Goal: Task Accomplishment & Management: Complete application form

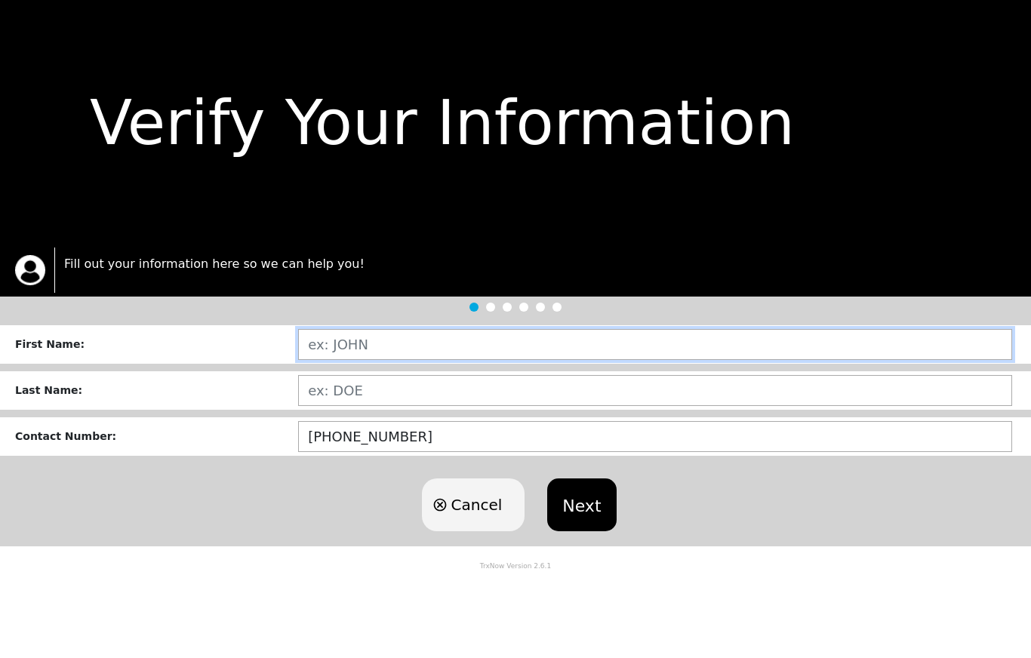
click at [381, 341] on input "text" at bounding box center [655, 344] width 714 height 31
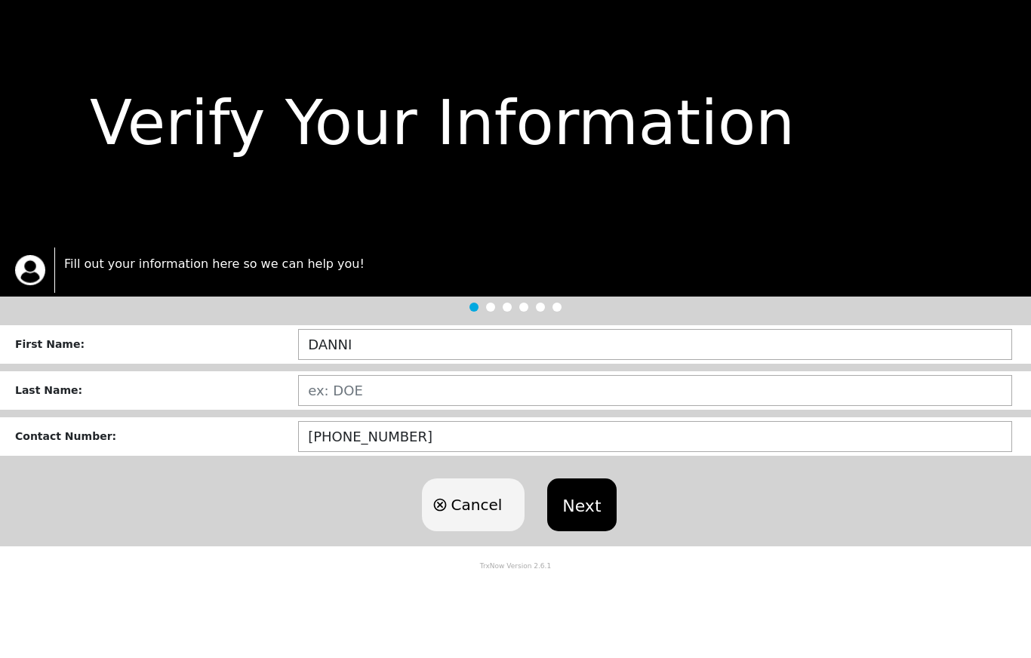
type input "[PERSON_NAME]"
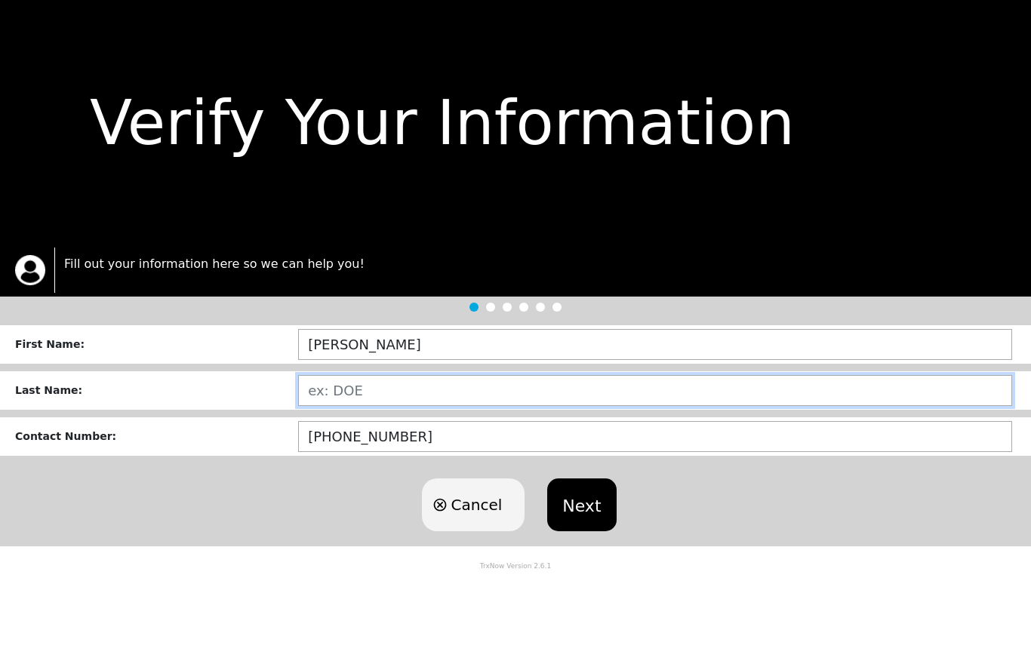
click at [376, 379] on input "text" at bounding box center [655, 390] width 714 height 31
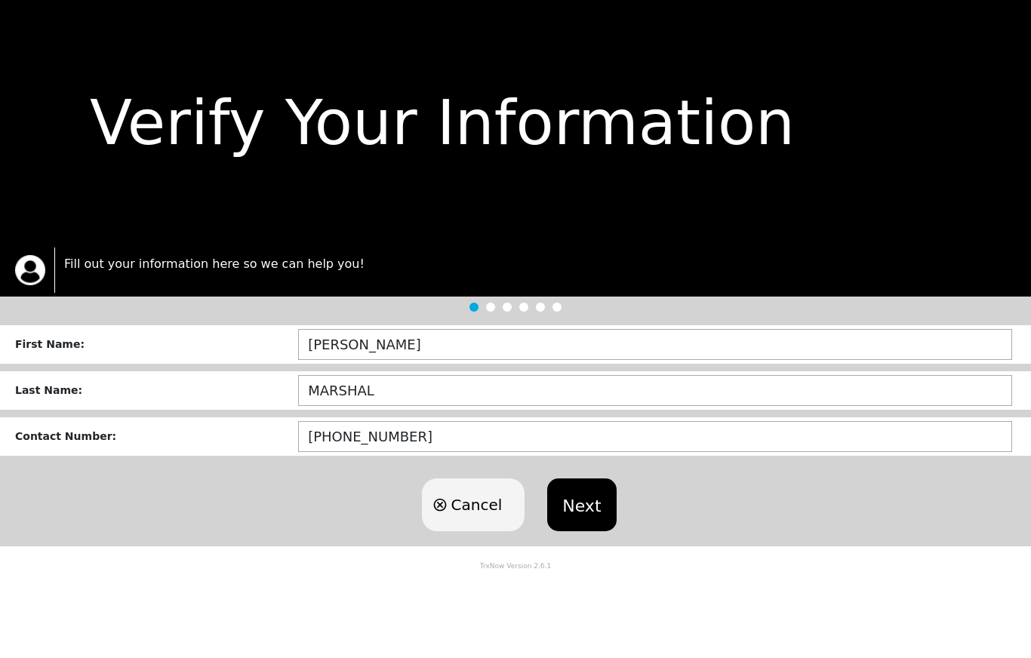
type input "[PERSON_NAME]"
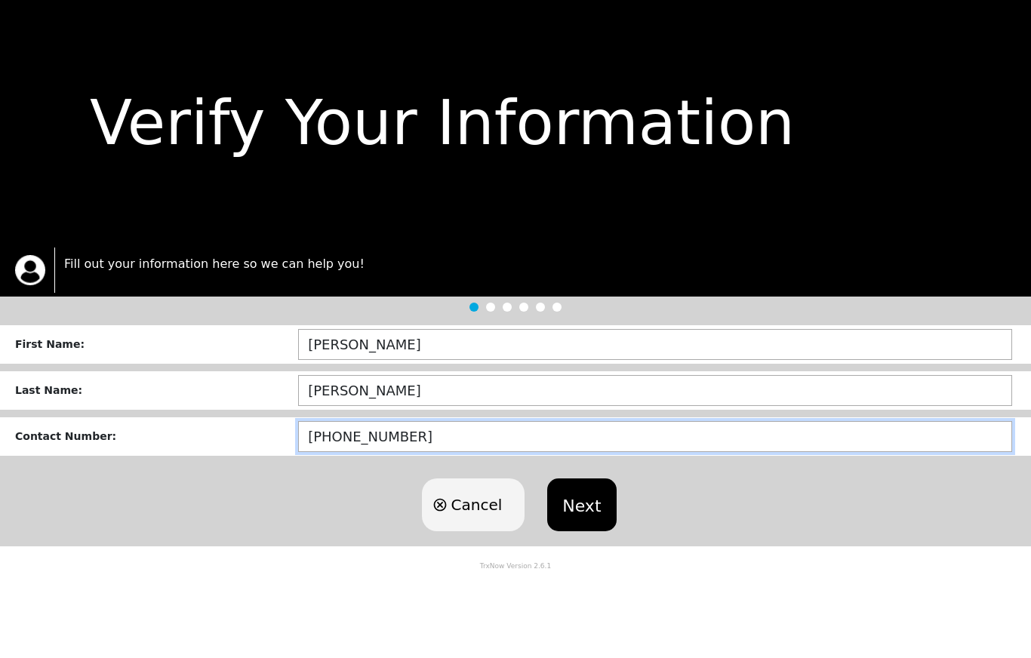
click at [596, 504] on button "Next" at bounding box center [581, 505] width 69 height 53
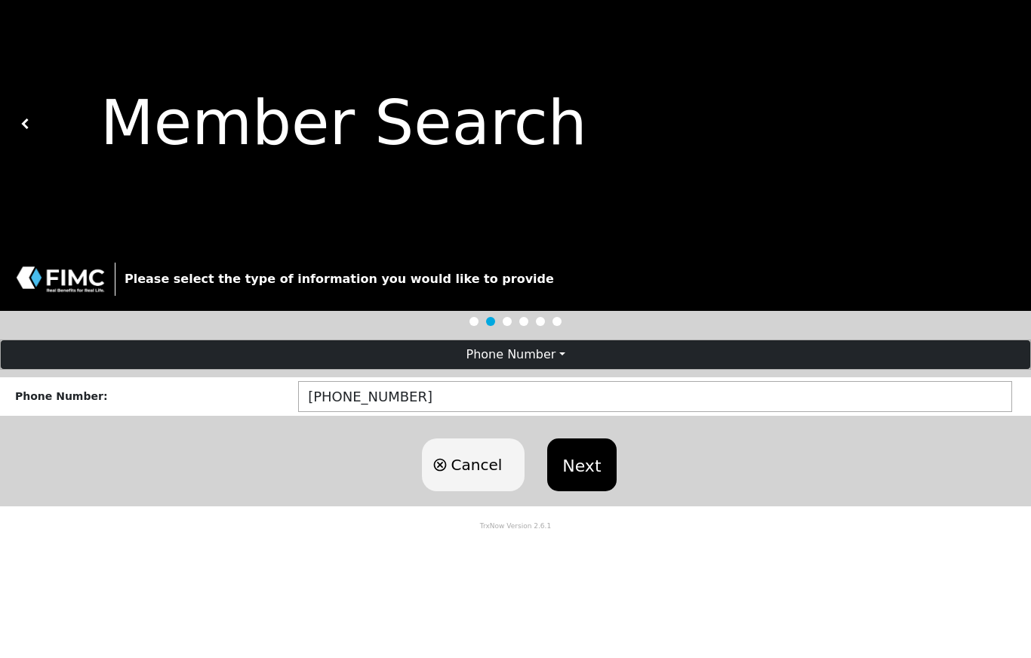
click at [588, 462] on button "Next" at bounding box center [581, 465] width 69 height 53
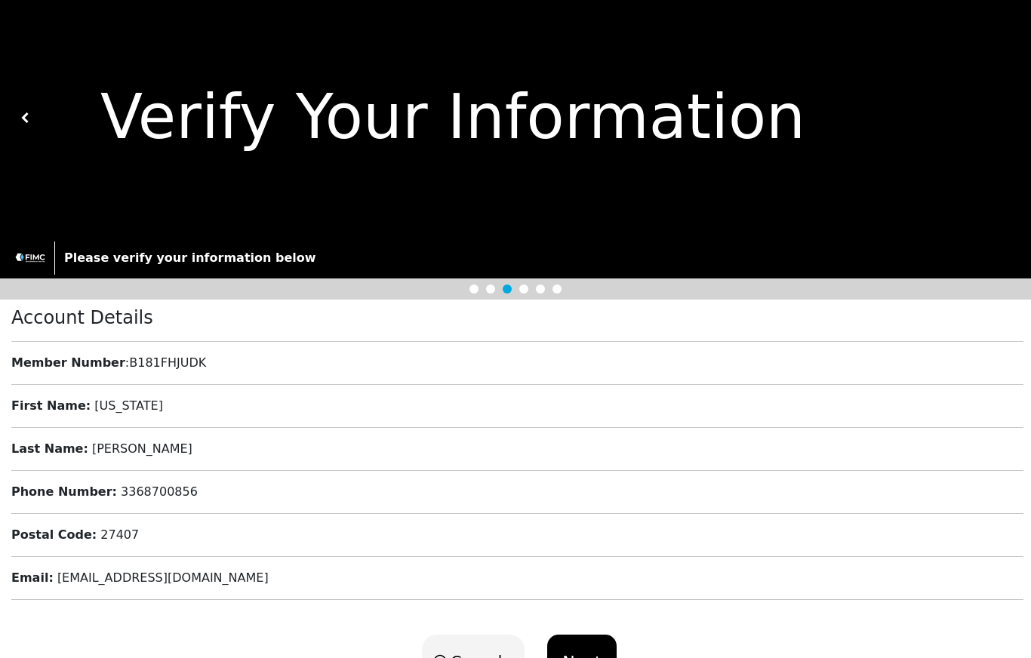
scroll to position [9, 0]
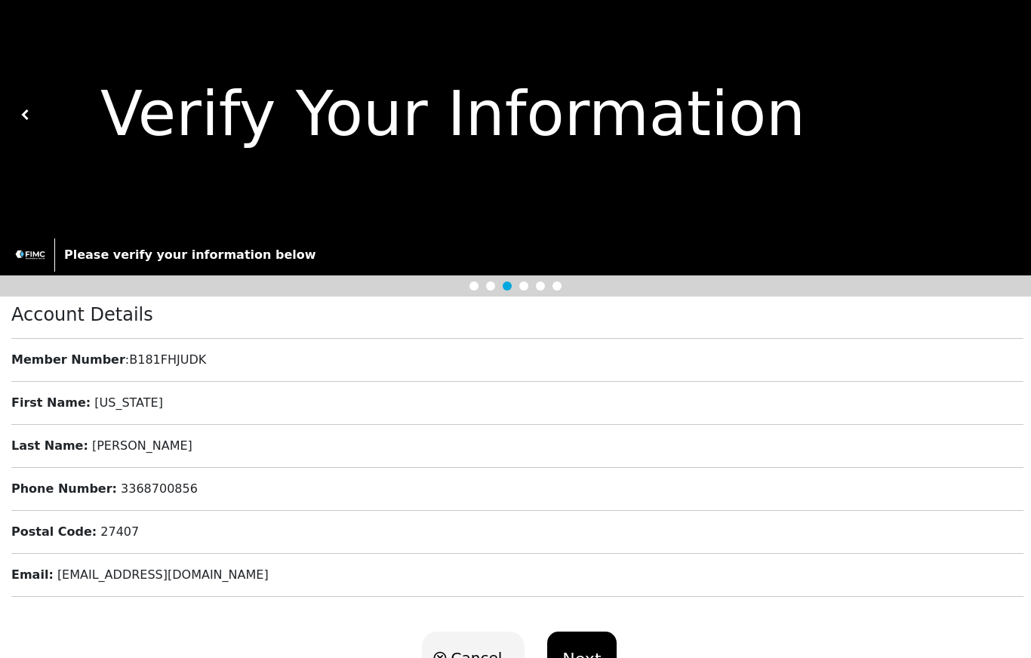
click at [585, 658] on button "Next" at bounding box center [581, 658] width 69 height 53
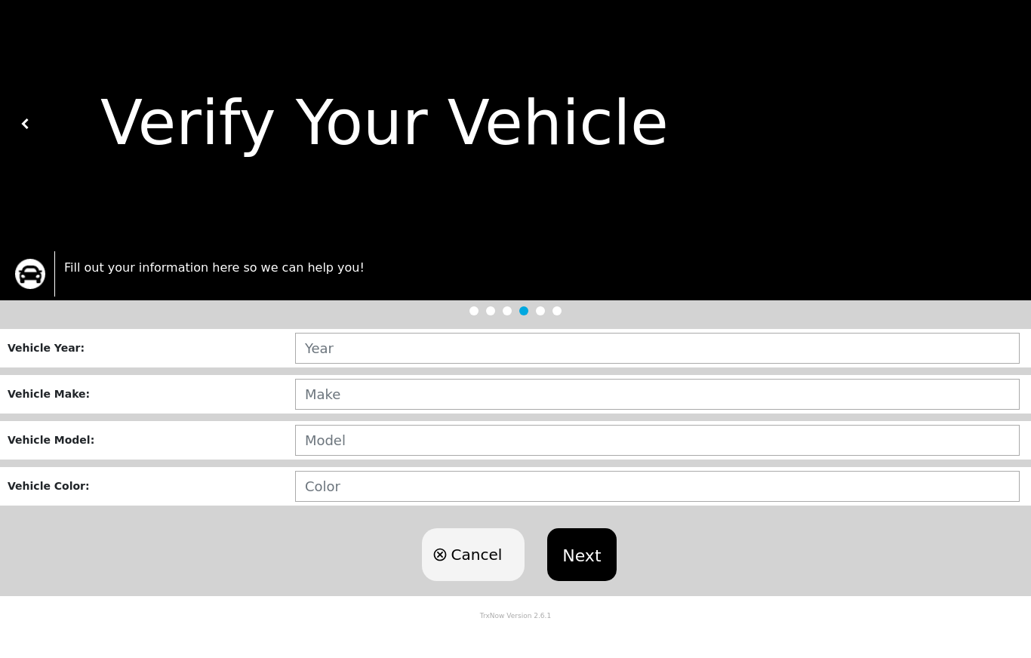
scroll to position [0, 0]
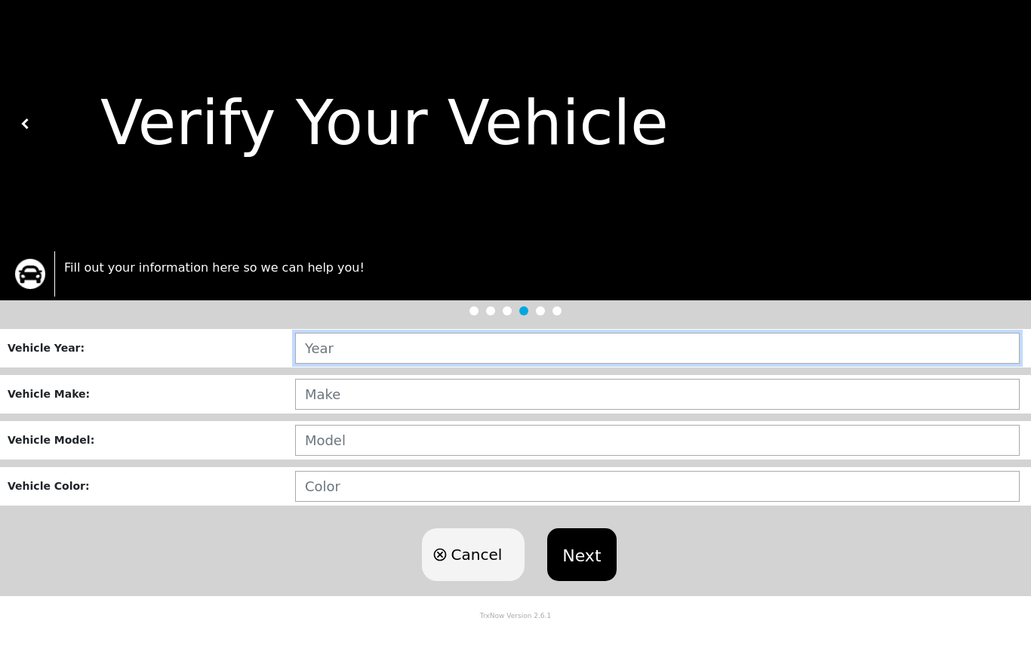
click at [377, 346] on input "text" at bounding box center [657, 348] width 725 height 31
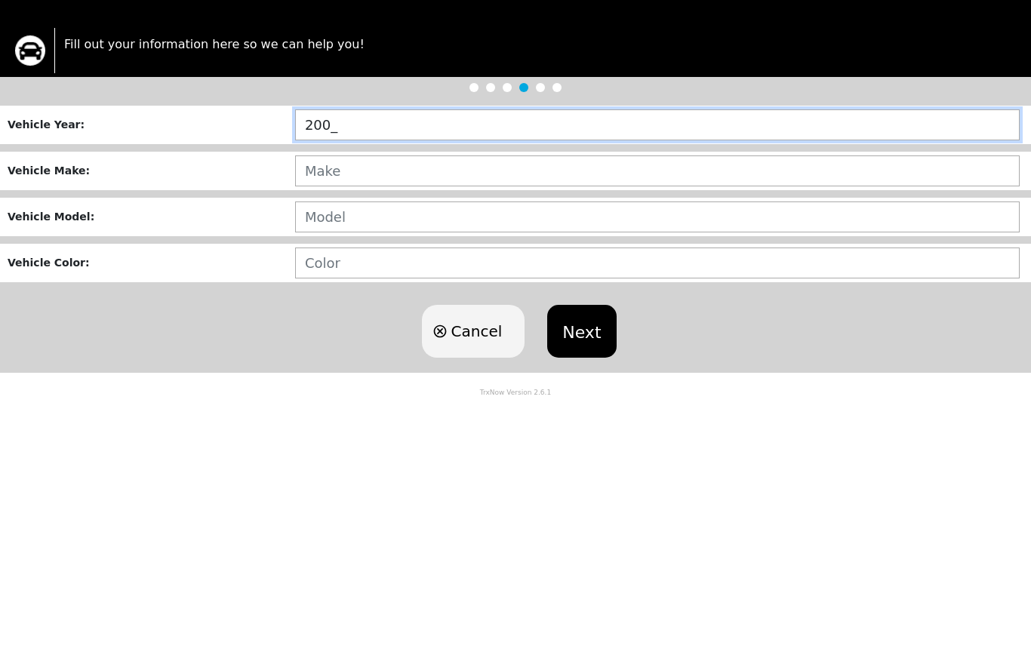
type input "2009"
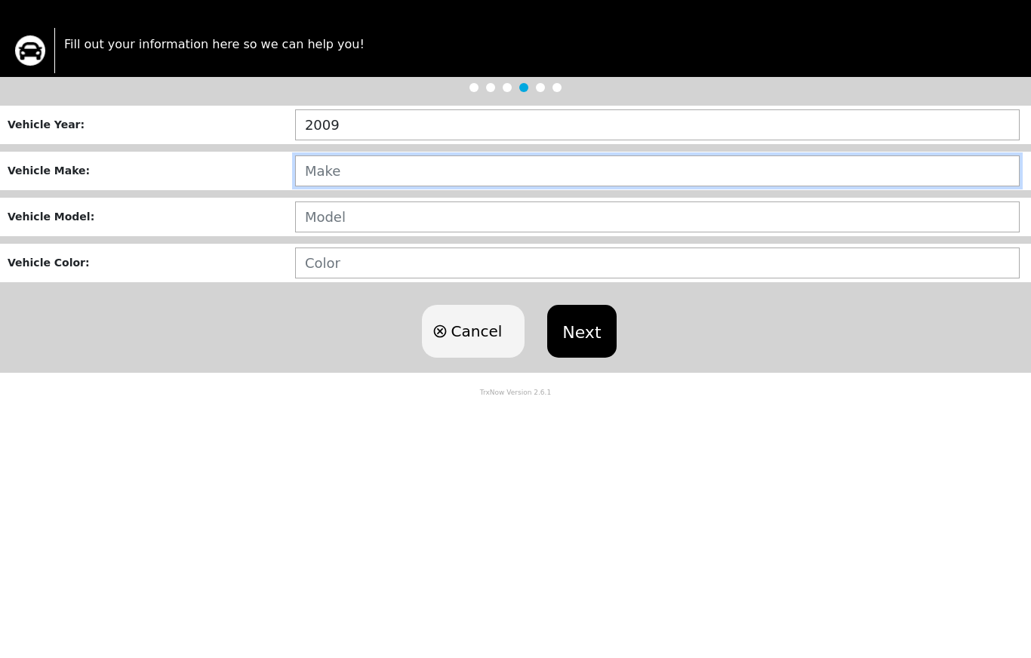
click at [378, 379] on input "text" at bounding box center [657, 394] width 725 height 31
type input "BMW"
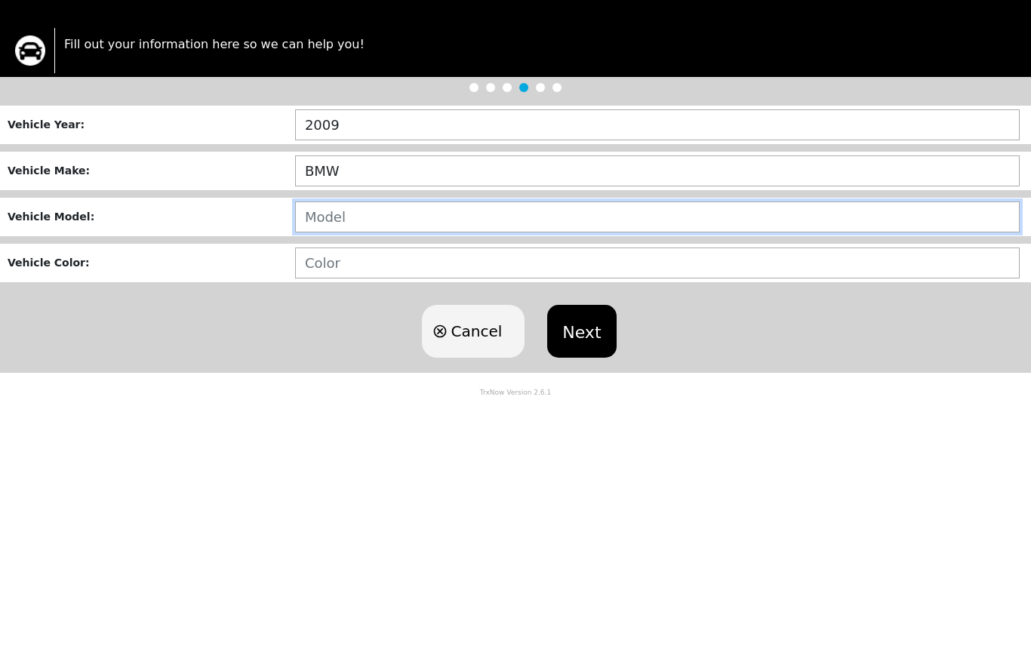
click at [375, 425] on input "text" at bounding box center [657, 440] width 725 height 31
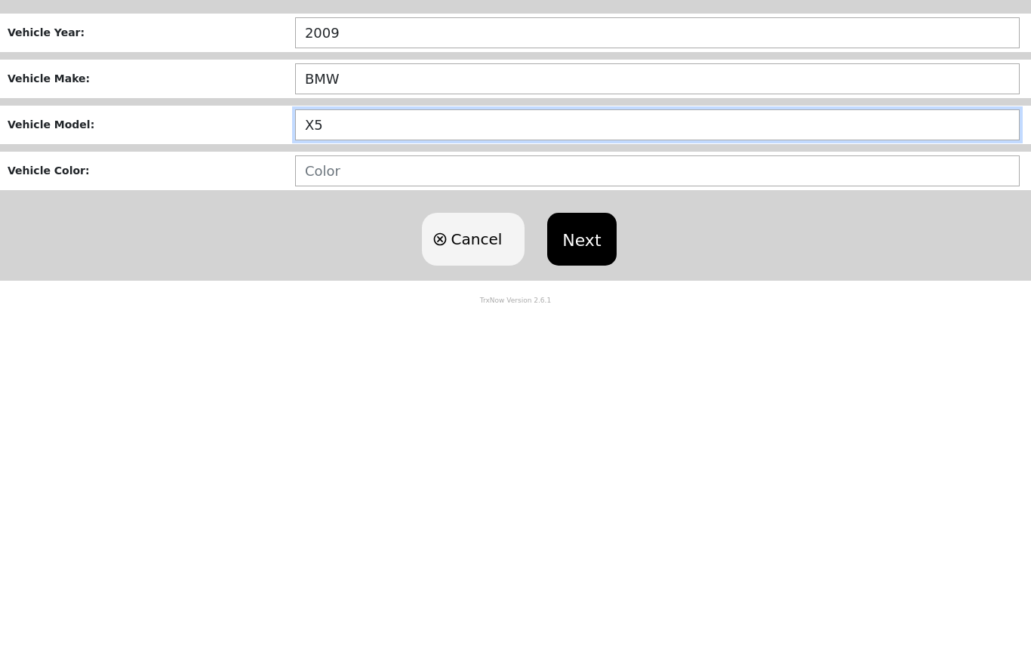
type input "X5"
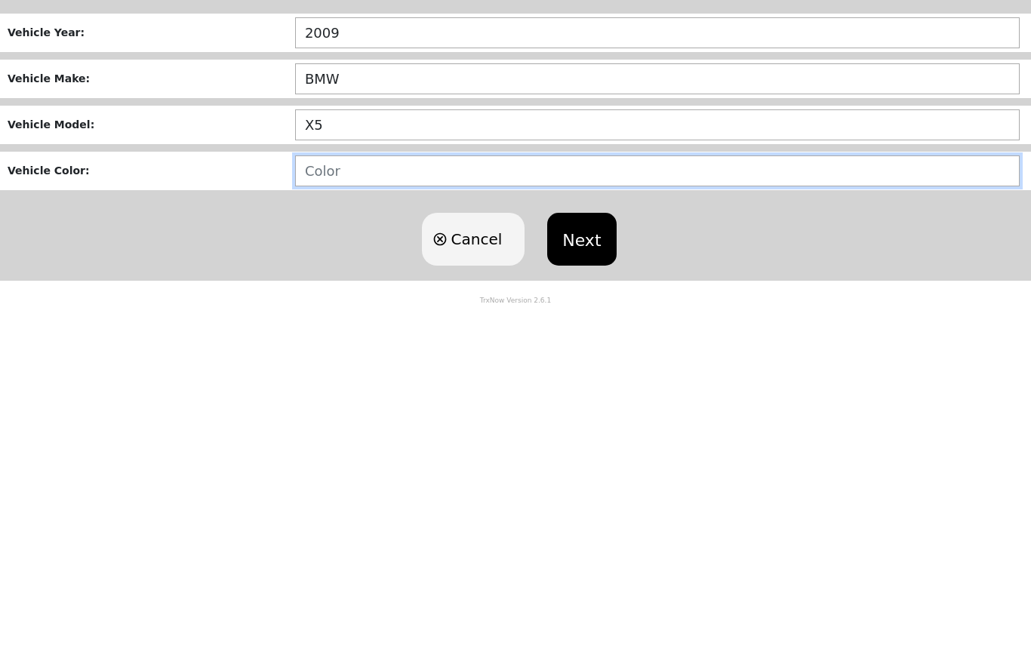
click at [365, 471] on input "text" at bounding box center [657, 486] width 725 height 31
type input "BLUE"
click at [582, 529] on button "Next" at bounding box center [581, 555] width 69 height 53
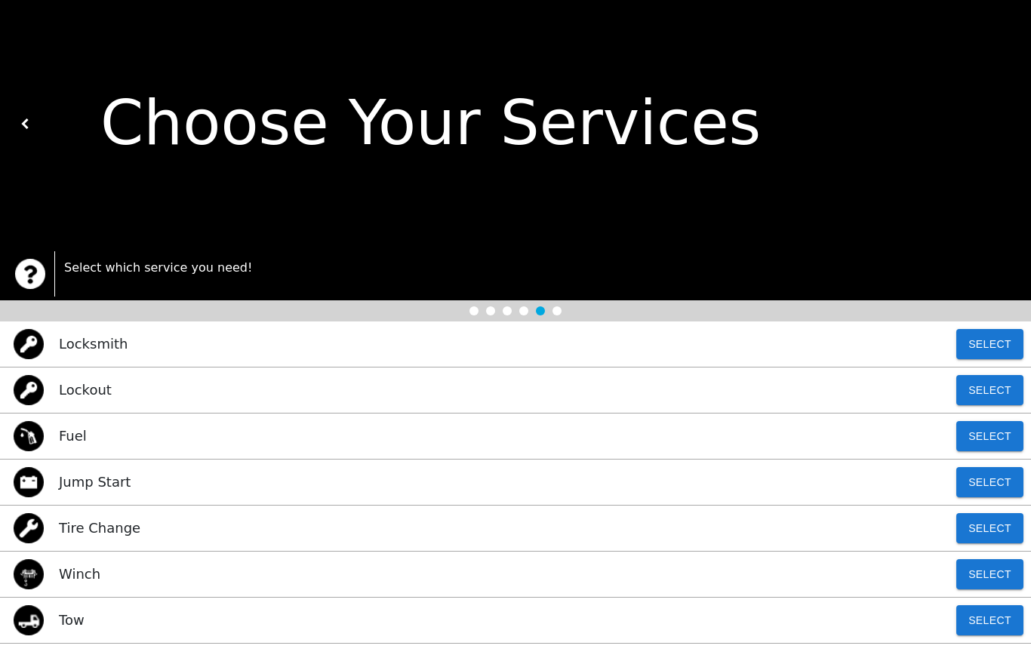
click at [387, 538] on div "Tire Change Select" at bounding box center [515, 529] width 1031 height 46
click at [82, 615] on p "Tow" at bounding box center [72, 620] width 26 height 20
click at [991, 621] on button "Select" at bounding box center [990, 621] width 67 height 30
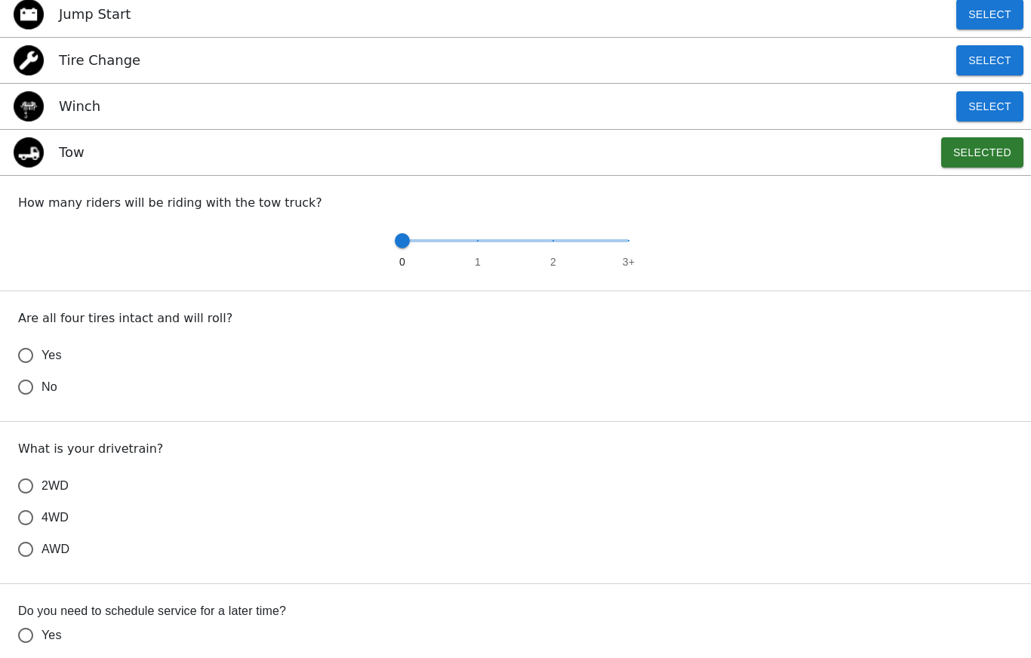
scroll to position [469, 0]
click at [29, 355] on input "Yes" at bounding box center [26, 355] width 32 height 32
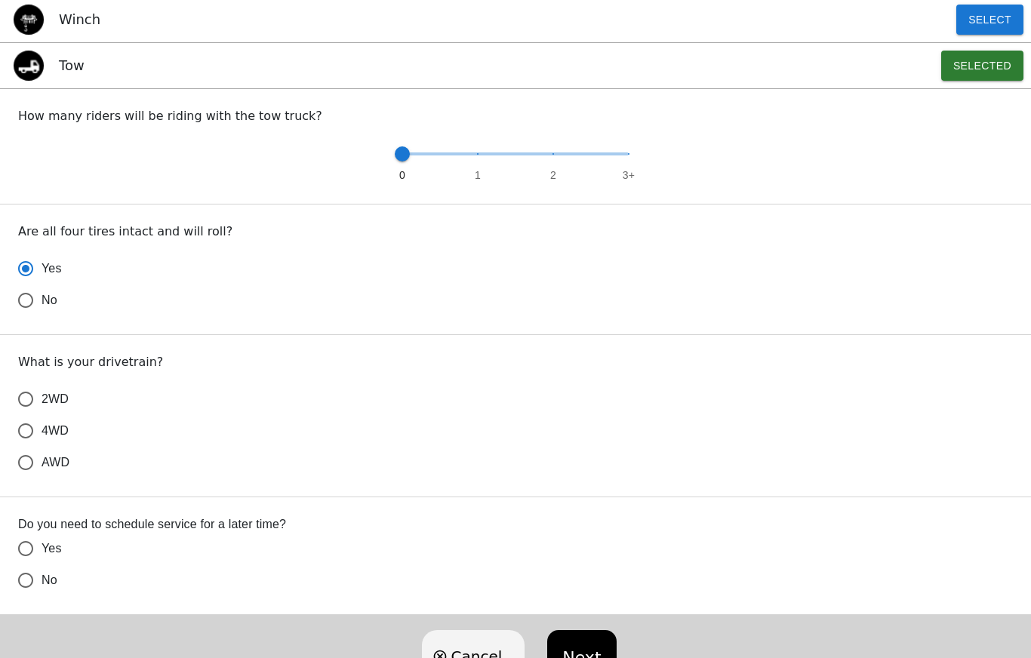
scroll to position [554, 0]
click at [34, 425] on input "4WD" at bounding box center [26, 432] width 32 height 32
radio input "true"
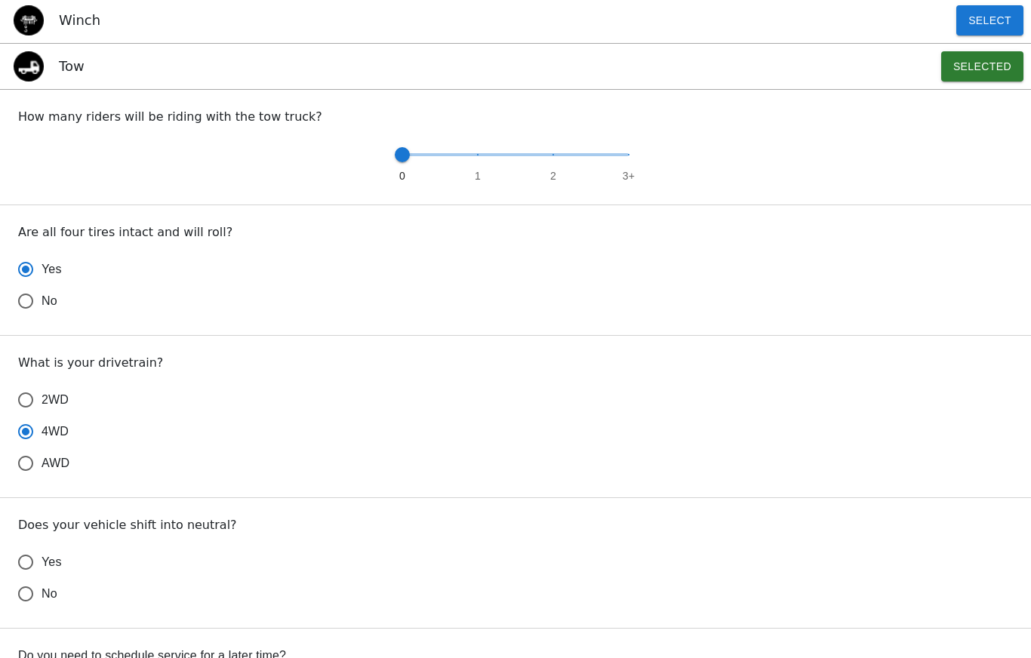
click at [31, 593] on input "No" at bounding box center [26, 594] width 32 height 32
radio input "false"
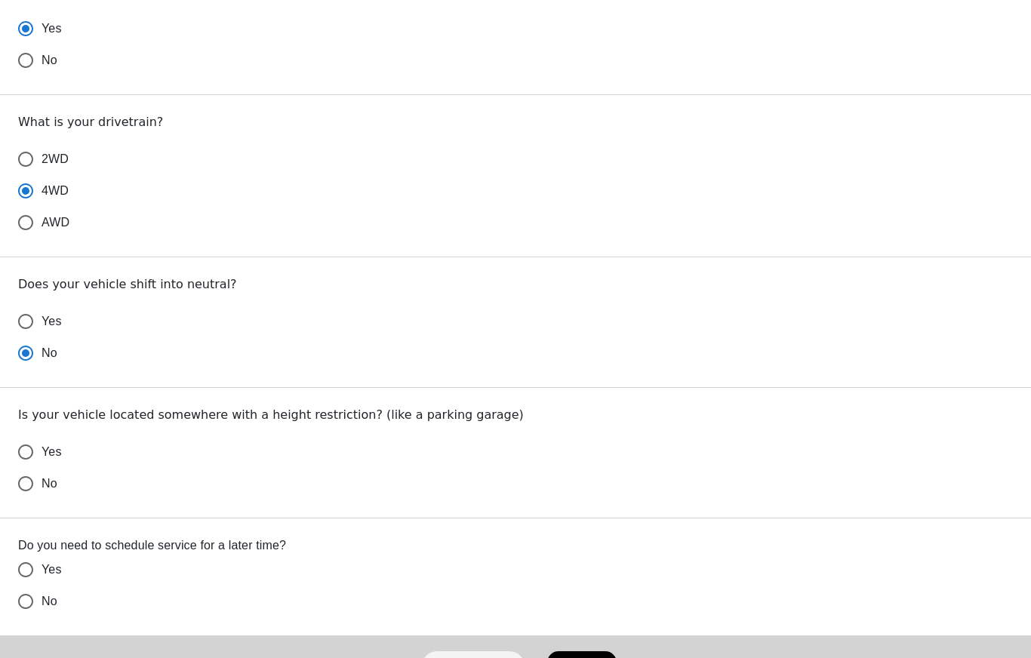
scroll to position [798, 0]
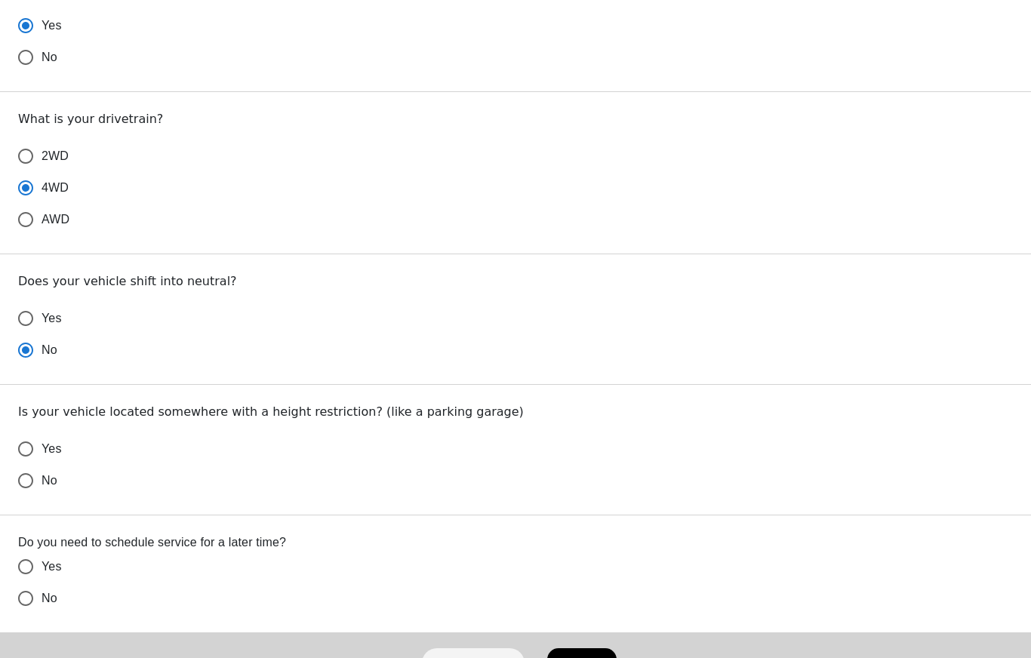
click at [28, 478] on input "No" at bounding box center [26, 481] width 32 height 32
radio input "false"
click at [32, 603] on input "No" at bounding box center [26, 599] width 32 height 32
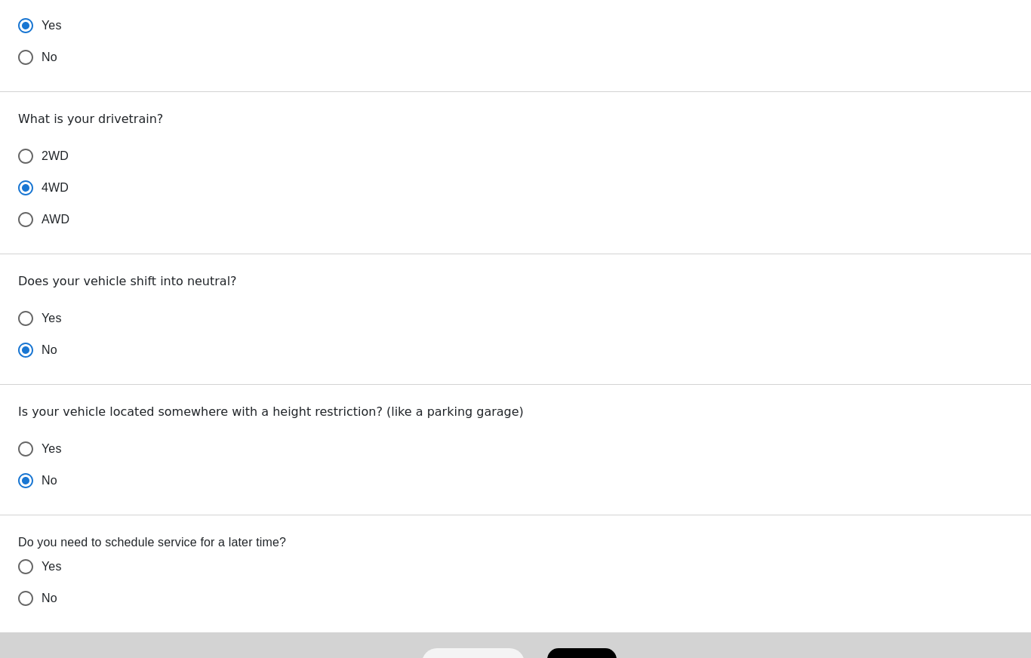
radio input "false"
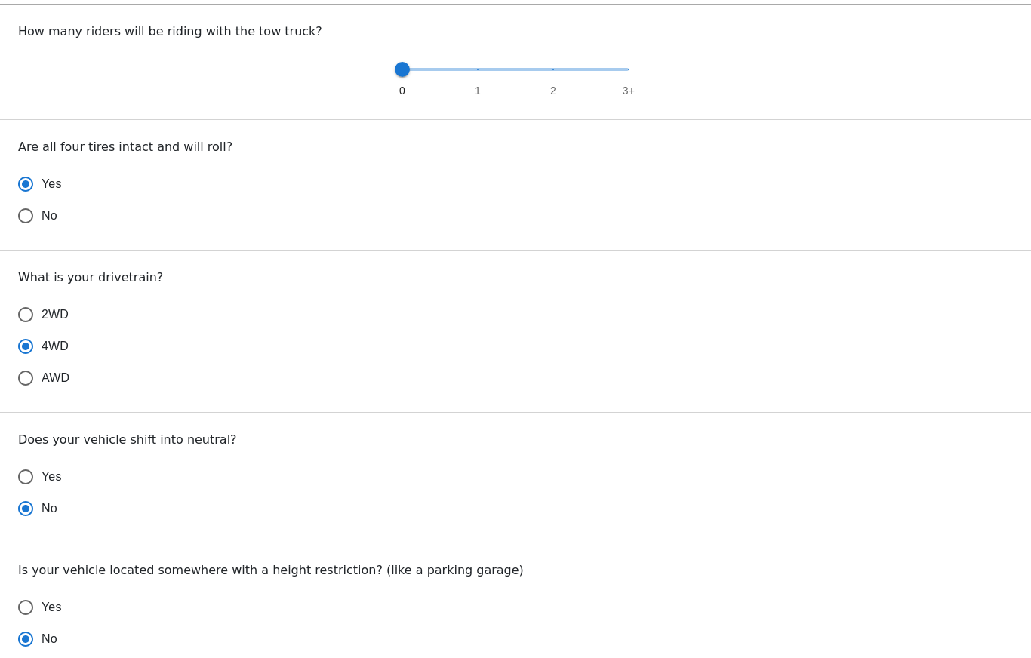
scroll to position [618, 0]
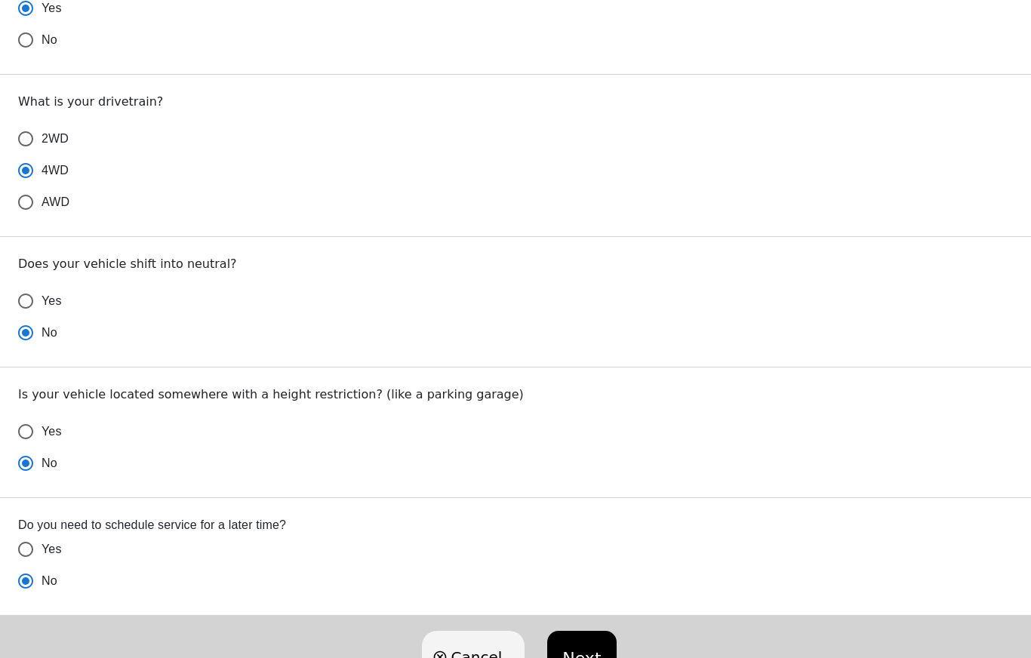
click at [586, 655] on button "Next" at bounding box center [581, 657] width 69 height 53
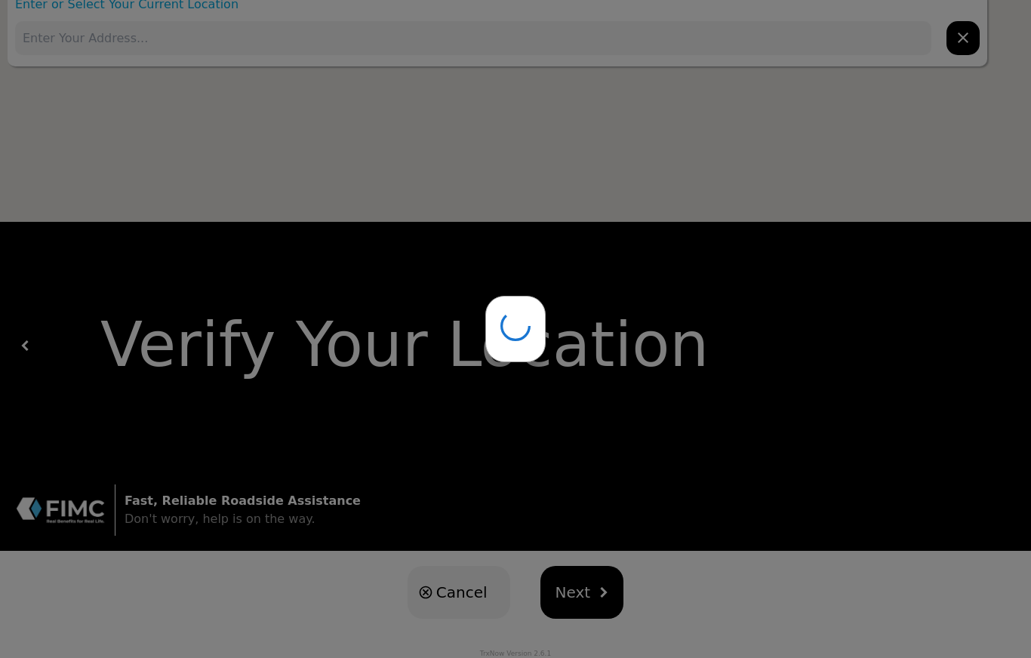
scroll to position [25, 0]
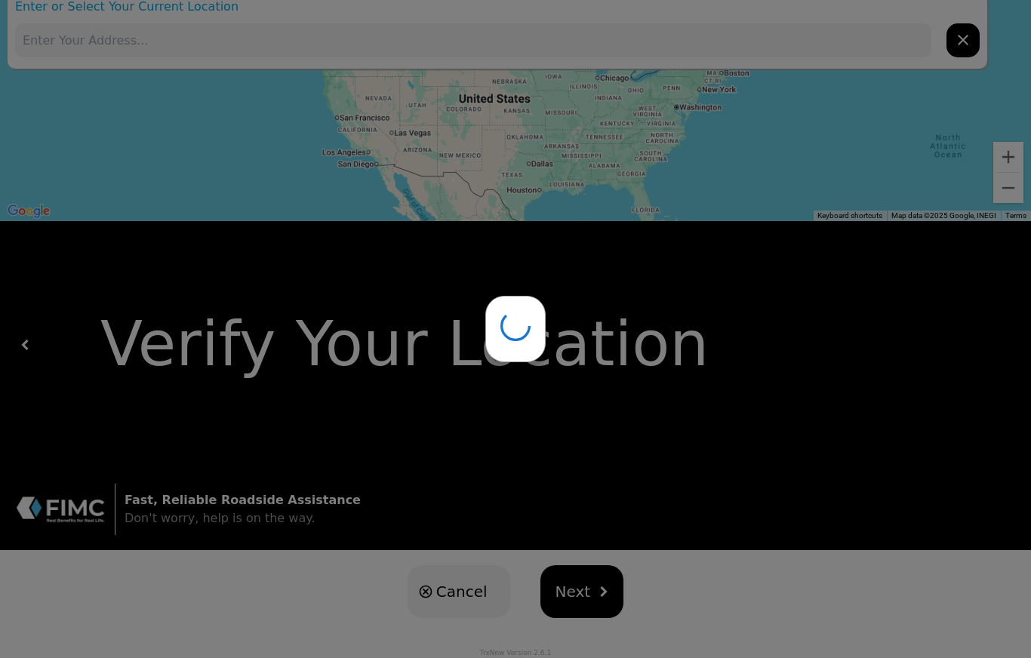
type input "[STREET_ADDRESS]"
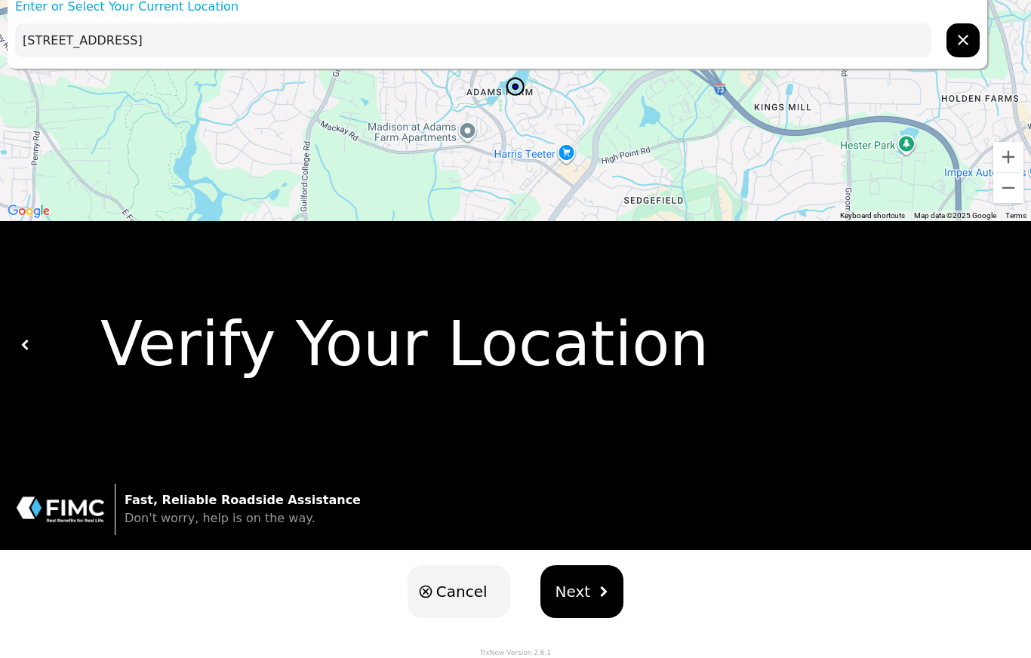
click at [598, 592] on img "hidden" at bounding box center [603, 592] width 11 height 11
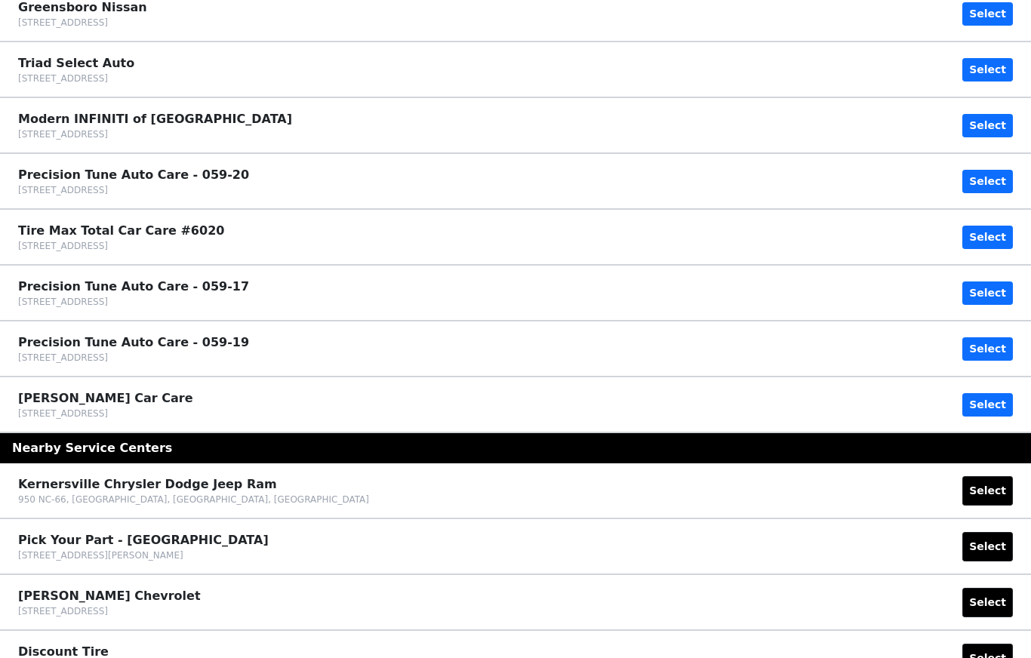
scroll to position [0, 0]
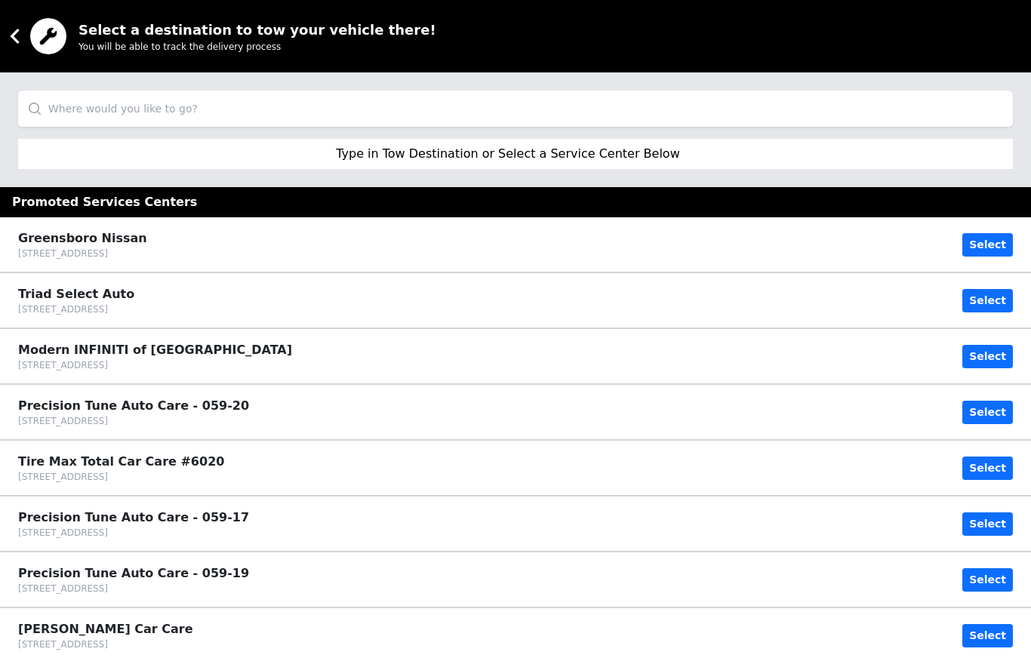
click at [120, 113] on input "search" at bounding box center [515, 109] width 995 height 36
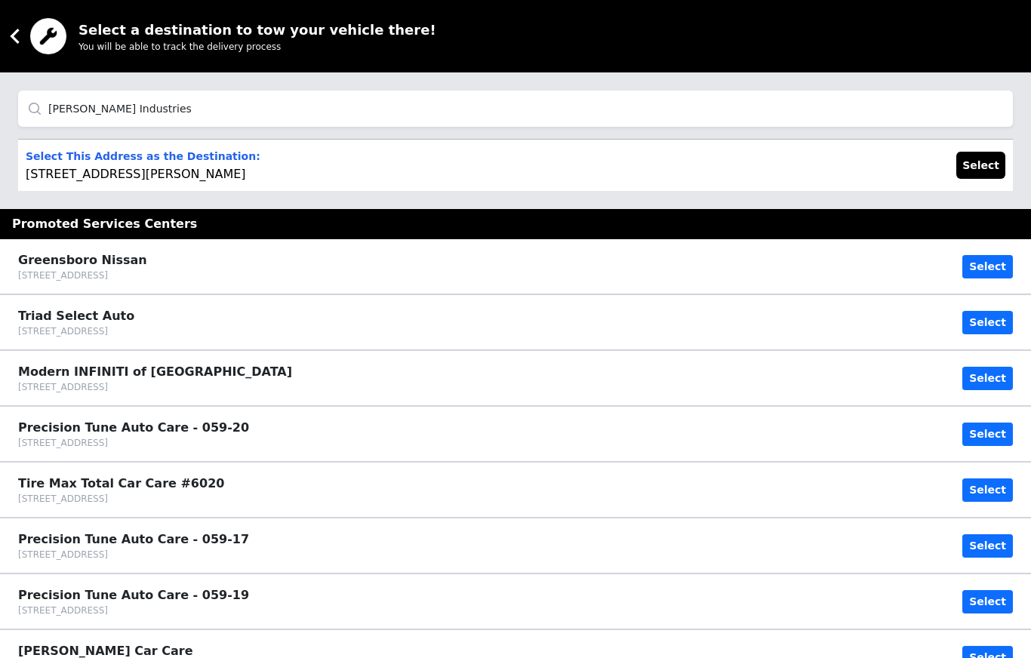
type input "[PERSON_NAME] Industries"
click at [979, 162] on button "Select" at bounding box center [981, 165] width 49 height 27
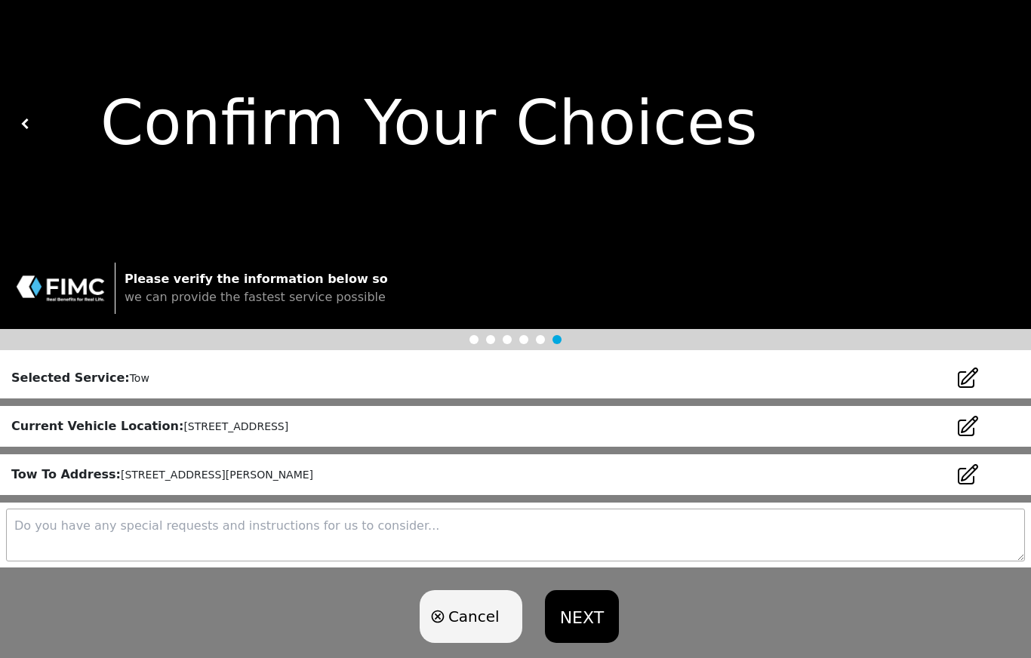
click at [112, 525] on textarea at bounding box center [515, 535] width 1019 height 53
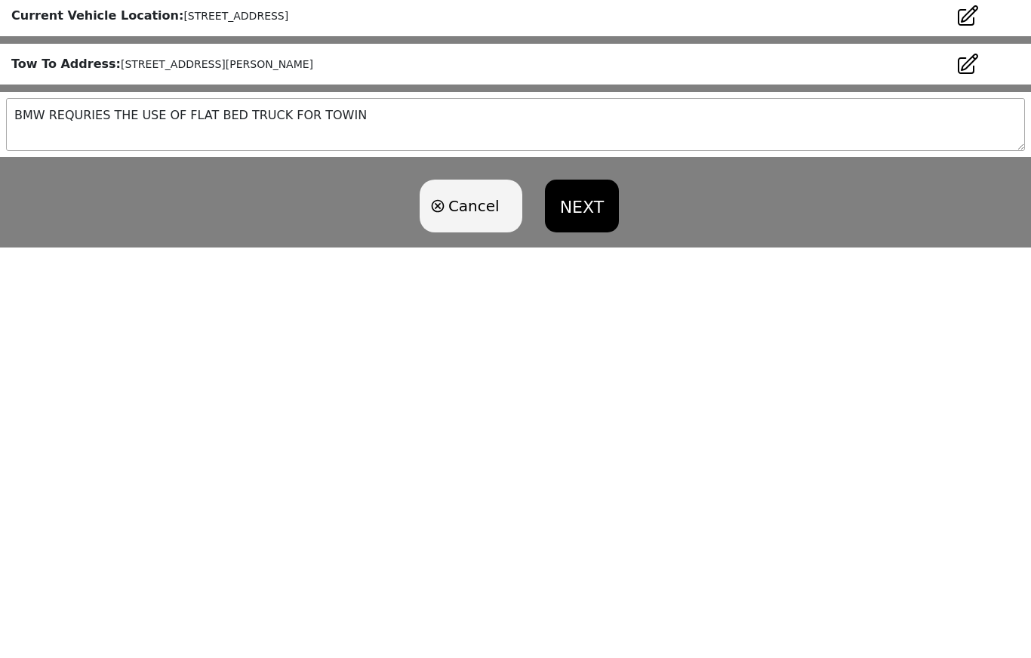
type textarea "BMW REQURIES THE USE OF FLAT BED TRUCK FOR TOWING"
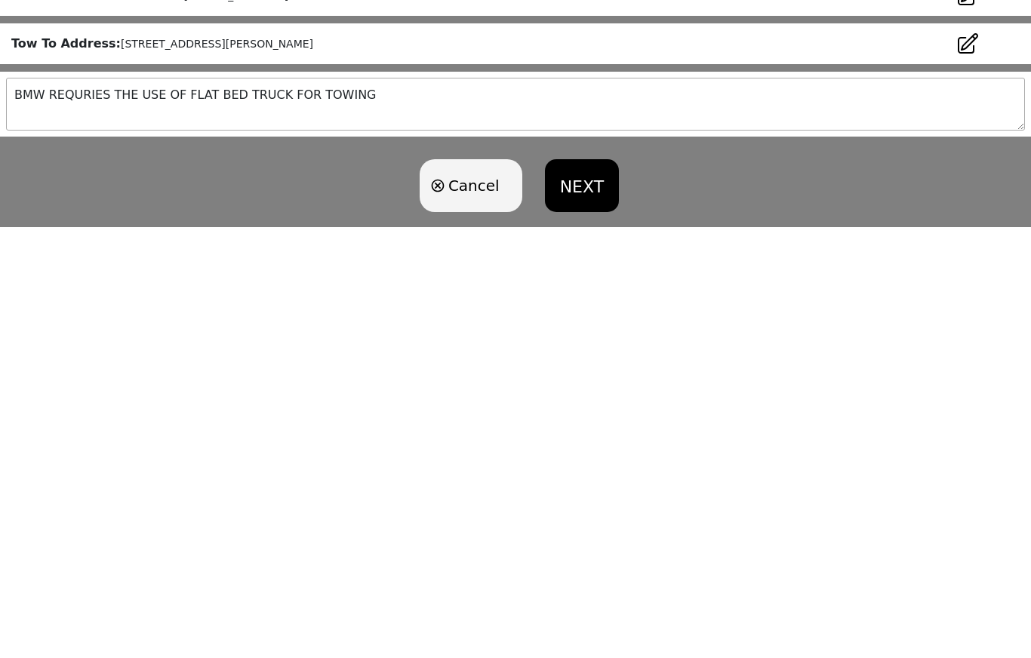
scroll to position [32, 0]
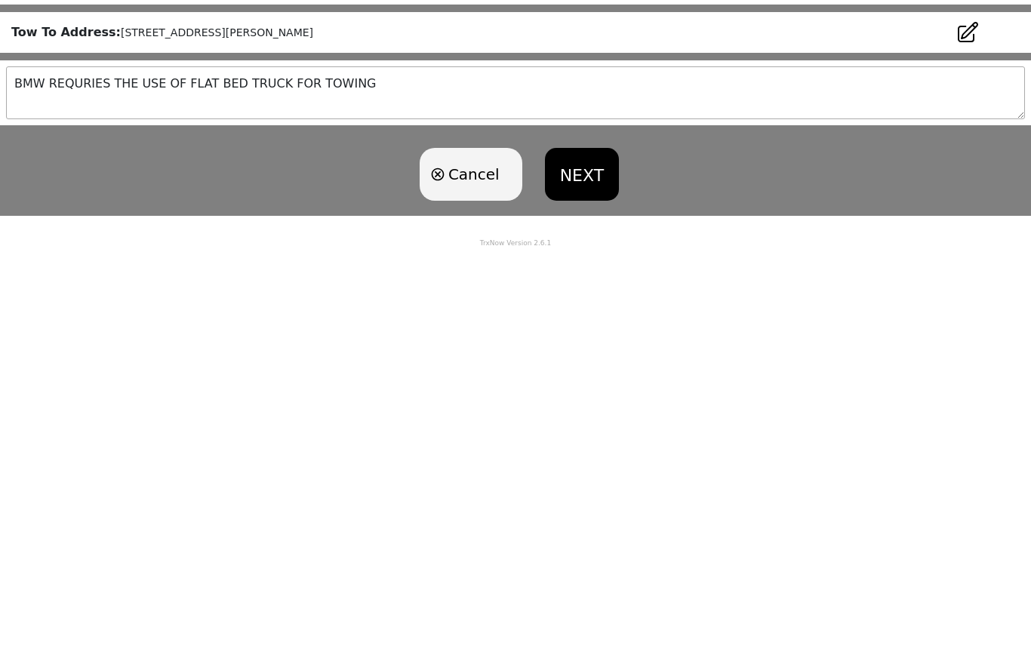
click at [593, 558] on button "NEXT" at bounding box center [582, 584] width 74 height 53
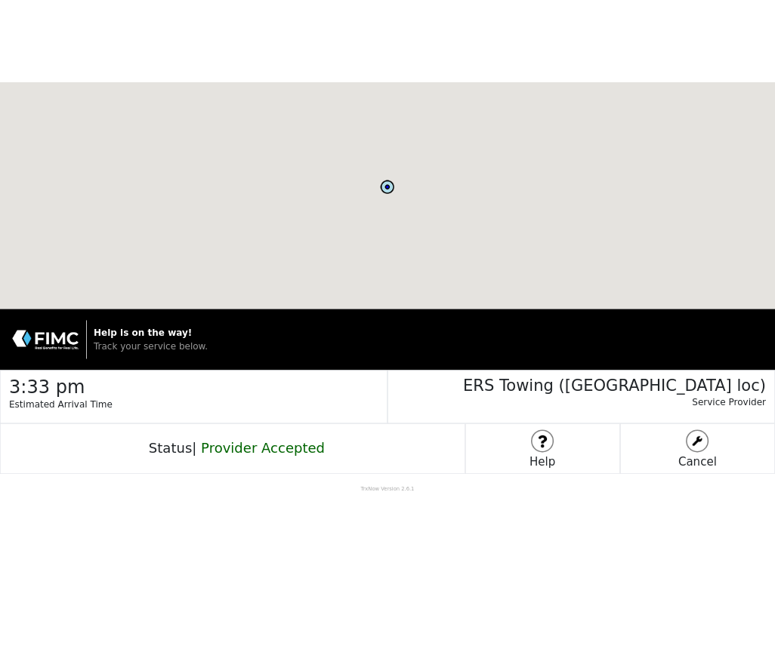
scroll to position [0, 0]
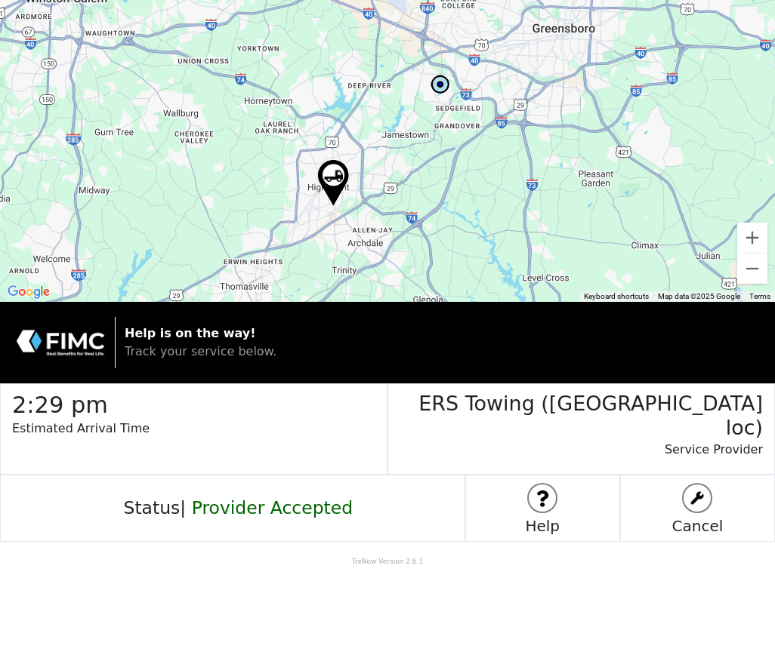
click at [194, 356] on span "Track your service below." at bounding box center [201, 351] width 152 height 14
click at [93, 425] on p "Estimated Arrival Time" at bounding box center [199, 436] width 374 height 33
